Goal: Information Seeking & Learning: Check status

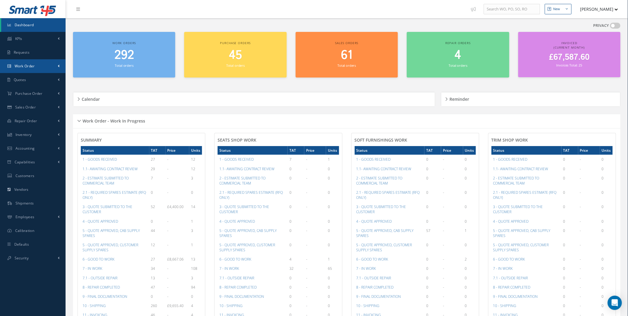
click at [51, 69] on link "Work Order" at bounding box center [33, 66] width 66 height 14
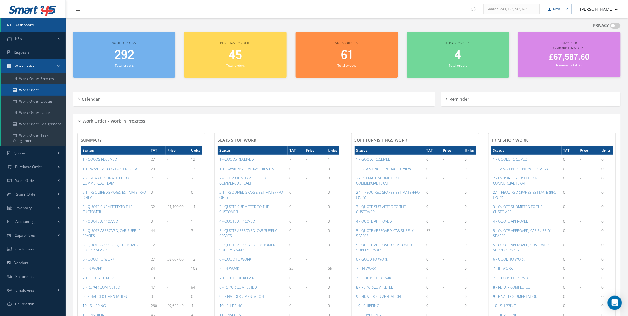
click at [52, 86] on link "Work Order" at bounding box center [33, 89] width 64 height 11
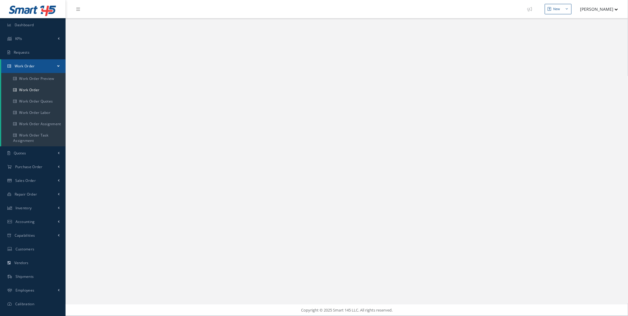
select select "25"
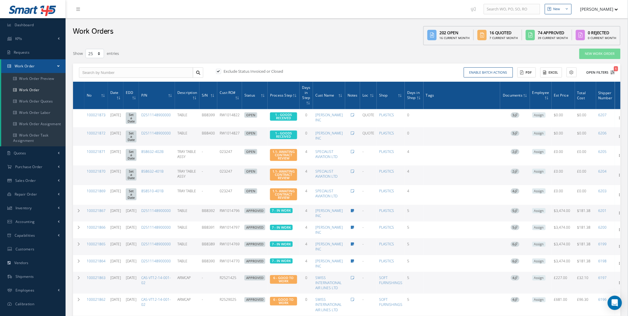
type input "All Work Request"
type input "All Work Performed"
type input "All Status"
type input "WO Part Status"
click at [604, 72] on button "Open Filters 1" at bounding box center [599, 73] width 34 height 10
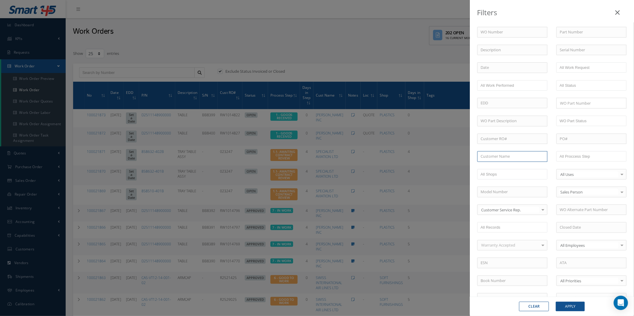
click at [509, 155] on input "text" at bounding box center [512, 156] width 70 height 11
click at [527, 34] on input "text" at bounding box center [512, 32] width 70 height 11
click at [521, 132] on div "WO Number Part Number Description Serial Number - BER CERTIFICATION FILE ONLY D…" at bounding box center [551, 195] width 158 height 337
click at [521, 138] on input "text" at bounding box center [512, 139] width 70 height 11
click at [517, 153] on div "STOCK REMOVAL" at bounding box center [511, 149] width 69 height 11
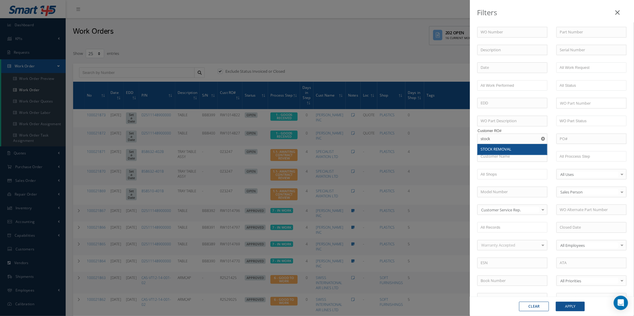
type input "STOCK REMOVAL"
click at [570, 305] on button "Apply" at bounding box center [569, 307] width 29 height 10
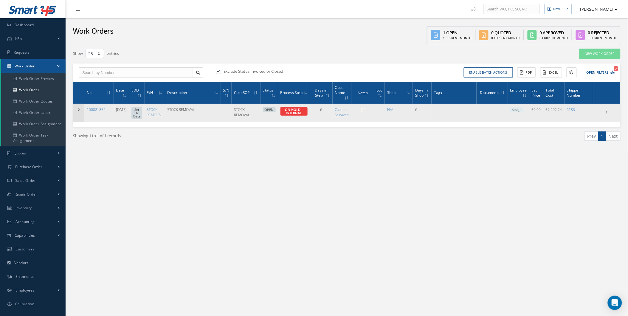
click at [78, 109] on icon at bounding box center [79, 110] width 4 height 4
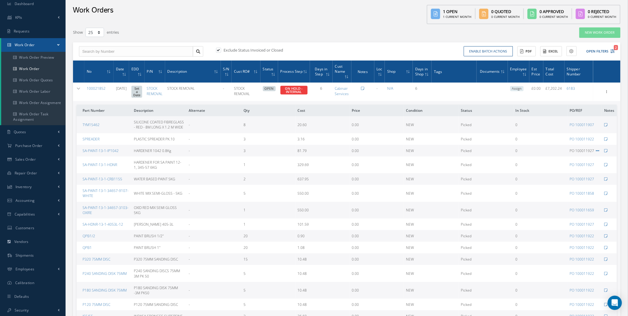
scroll to position [4, 0]
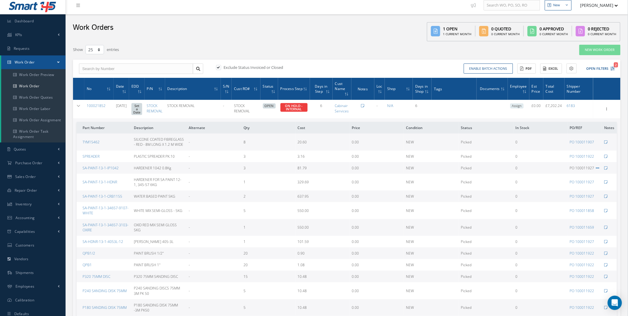
click at [221, 65] on label at bounding box center [221, 67] width 1 height 5
click at [219, 66] on input "checkbox" at bounding box center [218, 68] width 4 height 4
checkbox input "false"
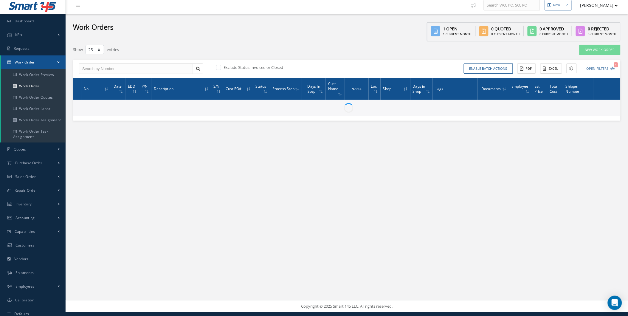
click at [224, 186] on div "New New Work Order New Purchase Order New Customer Quote New Sales Order New Re…" at bounding box center [347, 154] width 563 height 316
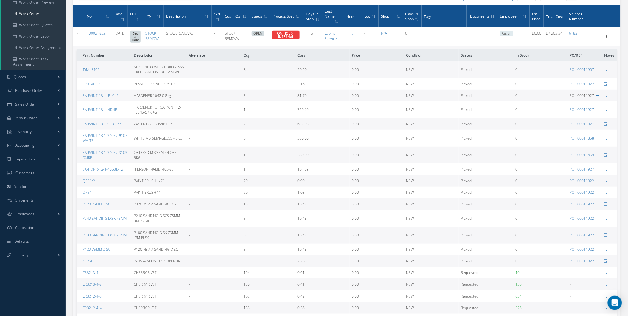
scroll to position [81, 0]
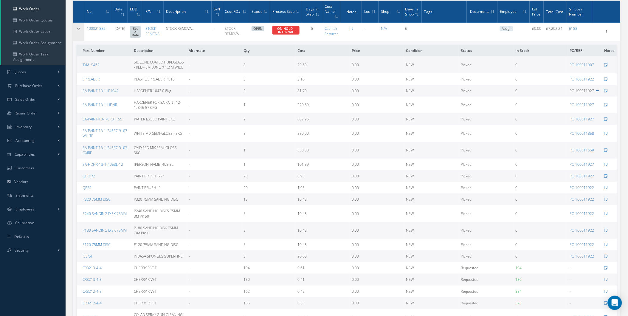
click at [81, 31] on td at bounding box center [78, 32] width 11 height 18
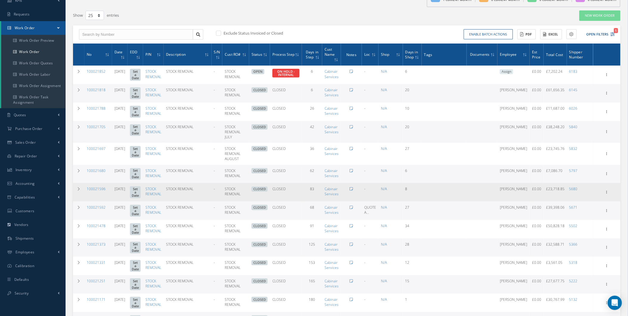
scroll to position [37, 0]
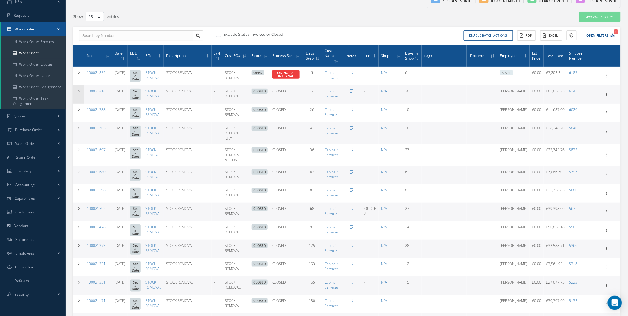
click at [79, 93] on td at bounding box center [78, 94] width 11 height 18
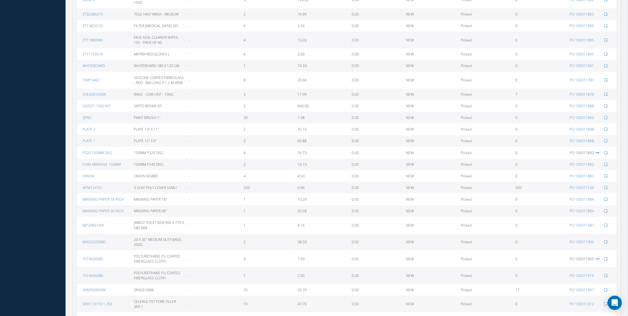
scroll to position [1617, 0]
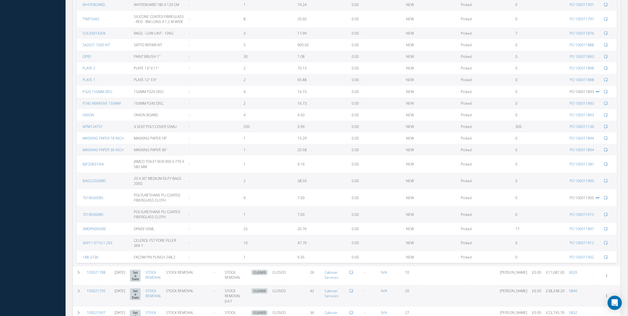
drag, startPoint x: 628, startPoint y: 234, endPoint x: 627, endPoint y: 237, distance: 3.4
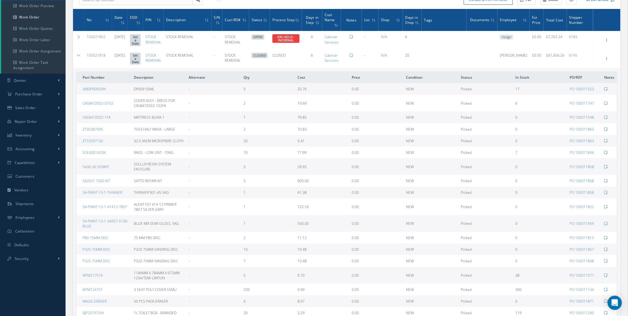
scroll to position [0, 0]
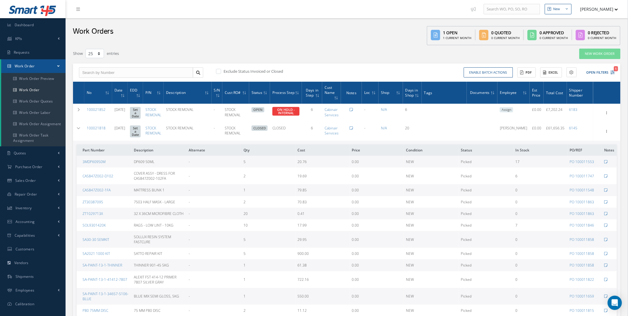
drag, startPoint x: 94, startPoint y: 129, endPoint x: 165, endPoint y: 123, distance: 71.6
drag, startPoint x: 165, startPoint y: 123, endPoint x: 155, endPoint y: 130, distance: 12.3
click at [79, 132] on td at bounding box center [78, 131] width 11 height 18
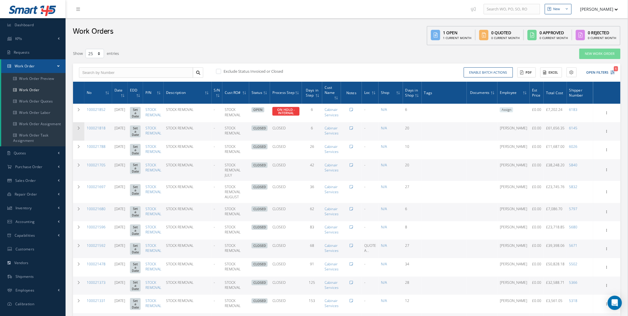
click at [79, 132] on td at bounding box center [78, 131] width 11 height 18
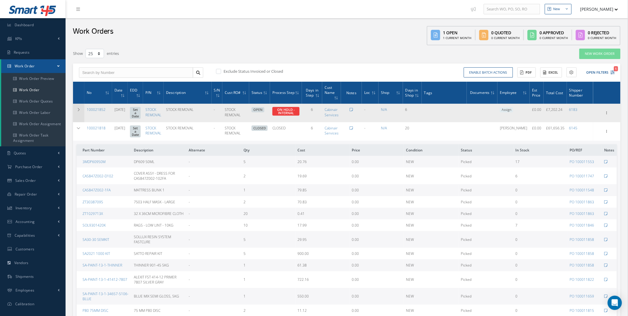
click at [79, 109] on icon at bounding box center [79, 110] width 4 height 4
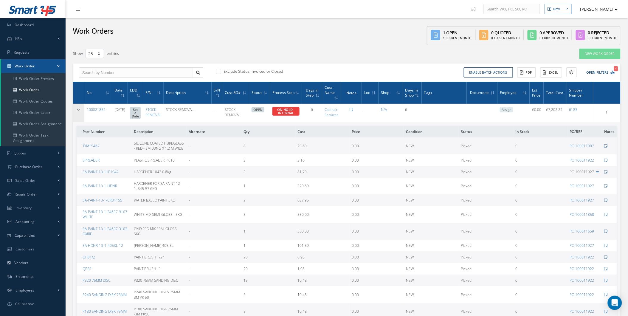
click at [80, 115] on td at bounding box center [78, 113] width 11 height 18
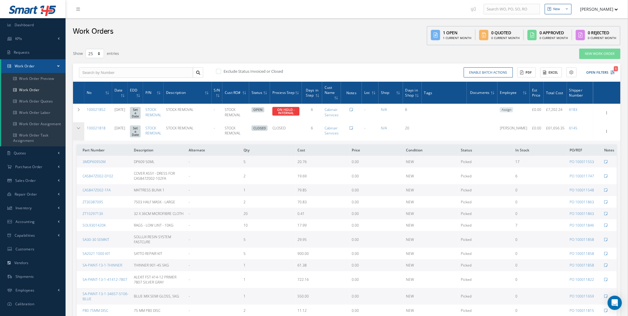
click at [77, 129] on icon at bounding box center [79, 128] width 4 height 4
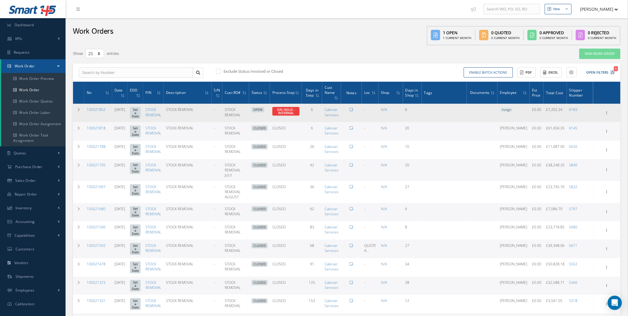
click at [416, 112] on td "6" at bounding box center [412, 113] width 19 height 18
click at [417, 112] on td "6" at bounding box center [412, 113] width 19 height 18
click at [551, 109] on td "£7,202.24" at bounding box center [555, 113] width 23 height 18
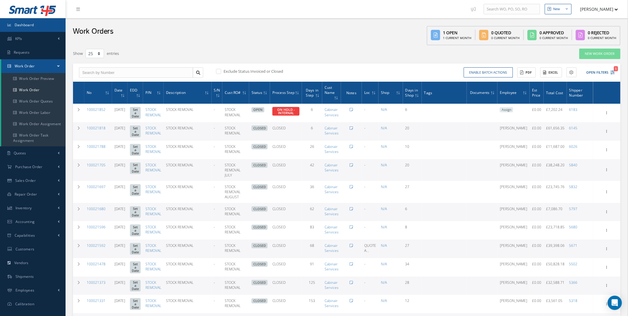
click at [30, 29] on link "Dashboard" at bounding box center [33, 25] width 66 height 14
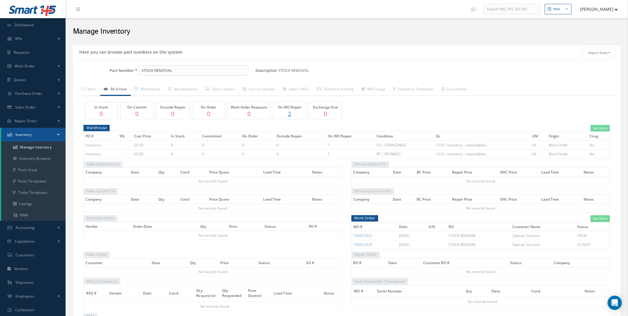
click at [139, 97] on div "In Stock 0 On Commit 0 Outside Repair 0 On Order 0 Work Order Requests 0 On WO …" at bounding box center [347, 221] width 539 height 251
click at [149, 93] on link "Warehouse" at bounding box center [148, 90] width 34 height 13
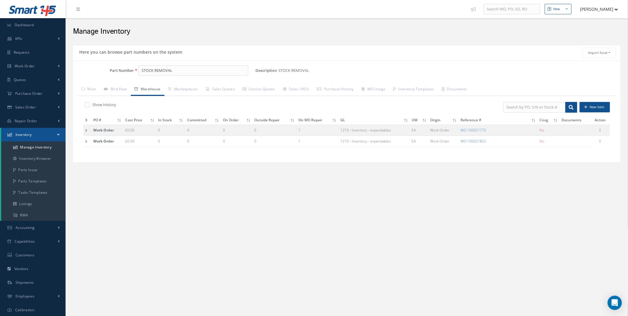
click at [85, 131] on td at bounding box center [88, 130] width 8 height 11
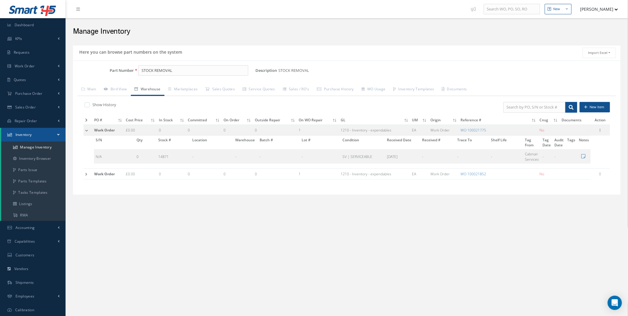
click at [328, 53] on div "Here you can browse part numbers on the system" at bounding box center [210, 53] width 274 height 10
click at [29, 16] on link "Smart 145" at bounding box center [33, 10] width 54 height 13
click at [27, 18] on link "Dashboard" at bounding box center [33, 25] width 66 height 14
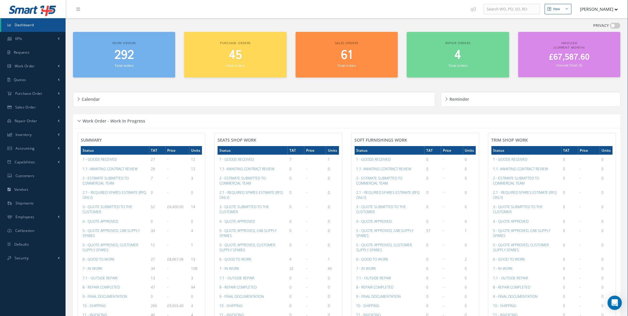
click at [558, 70] on div "Invoiced (Current Month) £67,587.60 Invoices Total: 25" at bounding box center [570, 54] width 102 height 45
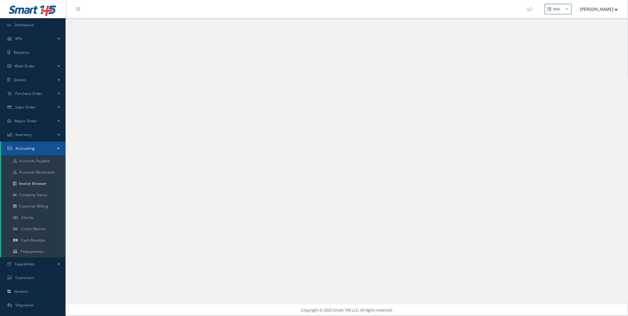
select select "25"
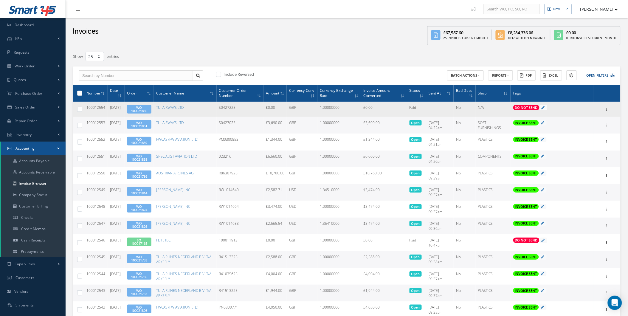
click at [144, 112] on link "WO 100021850" at bounding box center [139, 109] width 16 height 8
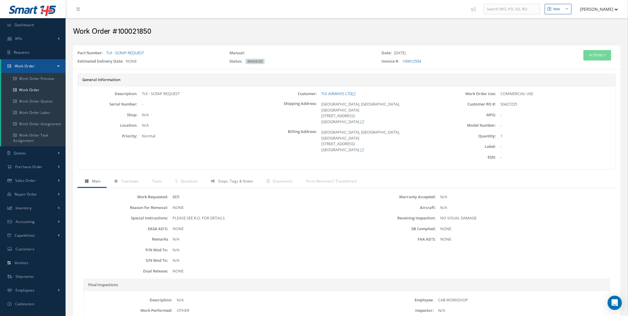
click at [235, 182] on span "Steps, Tags & Notes" at bounding box center [235, 181] width 35 height 5
